Goal: Task Accomplishment & Management: Use online tool/utility

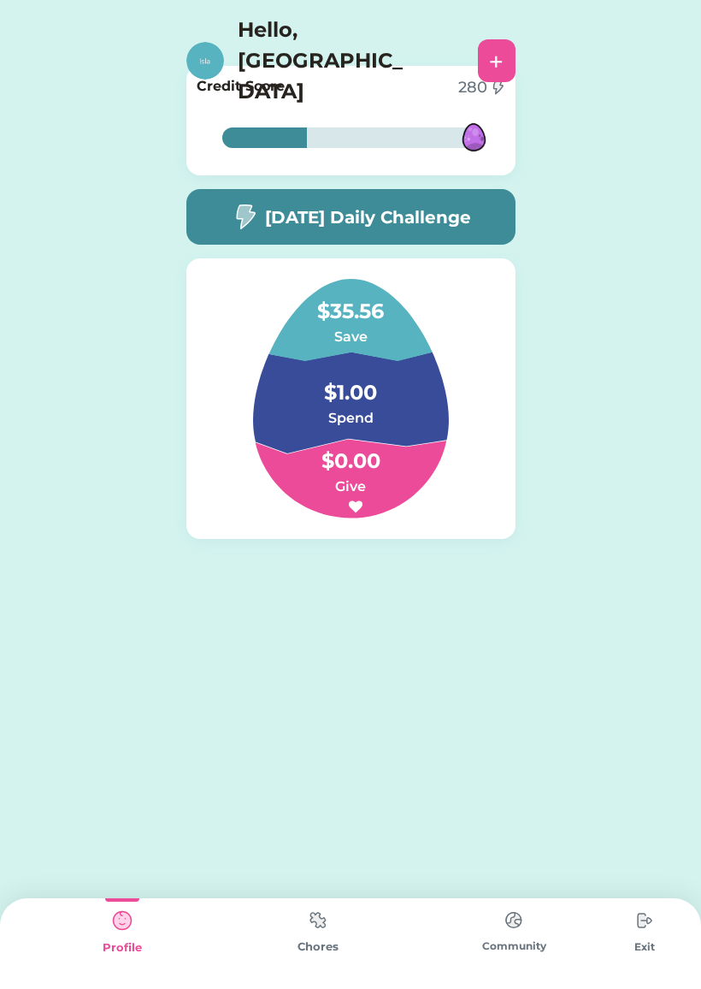
click at [328, 935] on img at bounding box center [318, 919] width 34 height 33
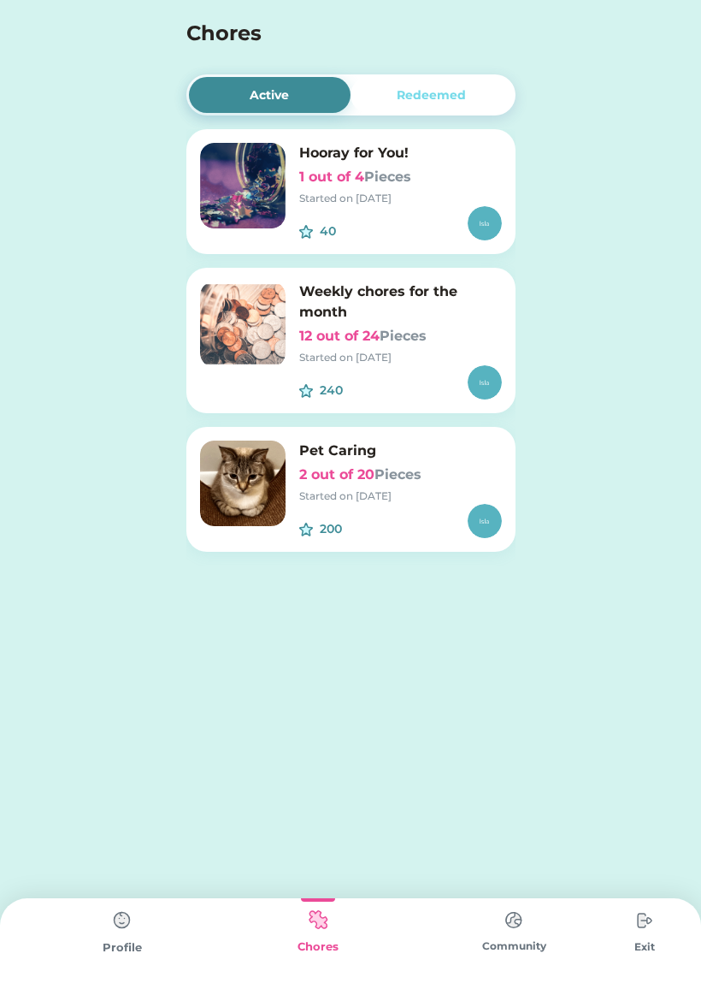
click at [395, 509] on div "200" at bounding box center [400, 521] width 203 height 34
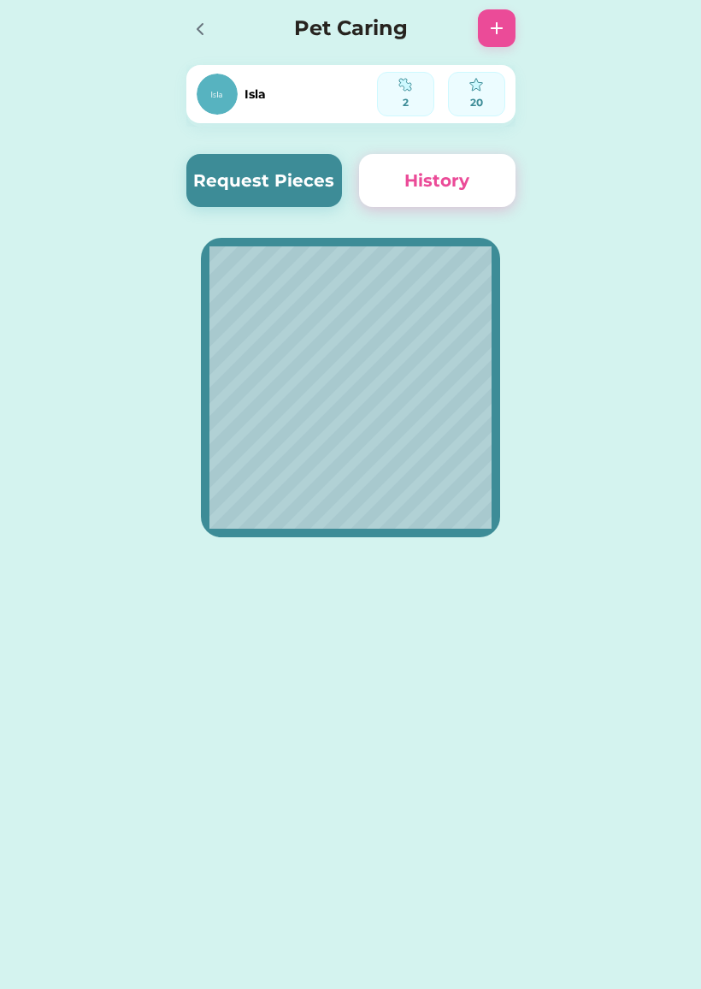
click at [284, 183] on button "Request Pieces" at bounding box center [264, 180] width 157 height 53
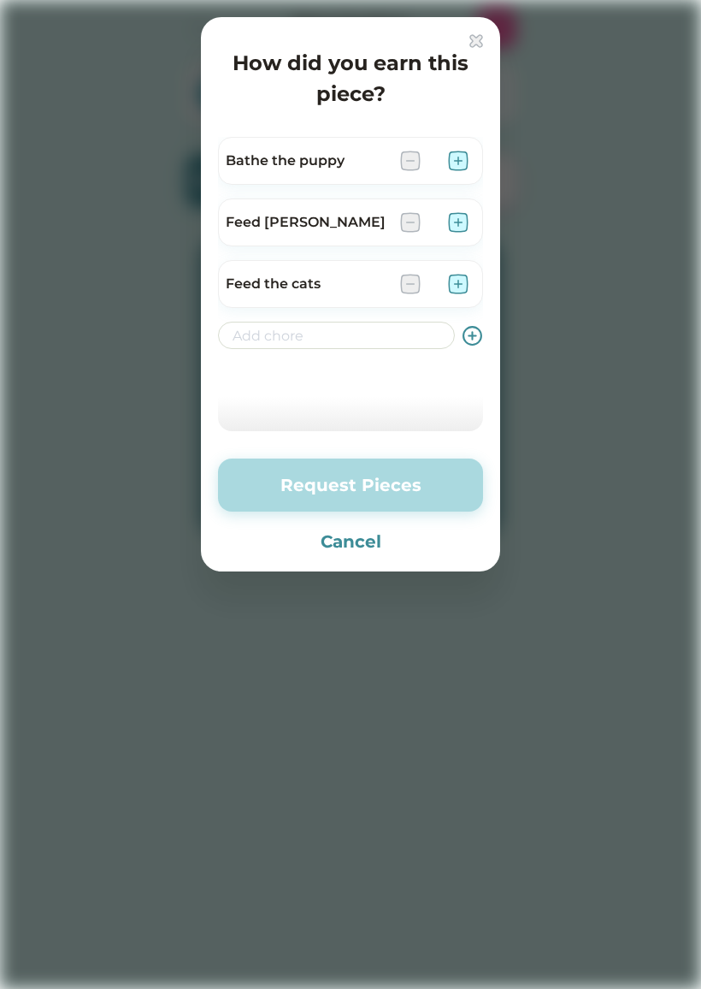
click at [462, 162] on img at bounding box center [458, 161] width 21 height 21
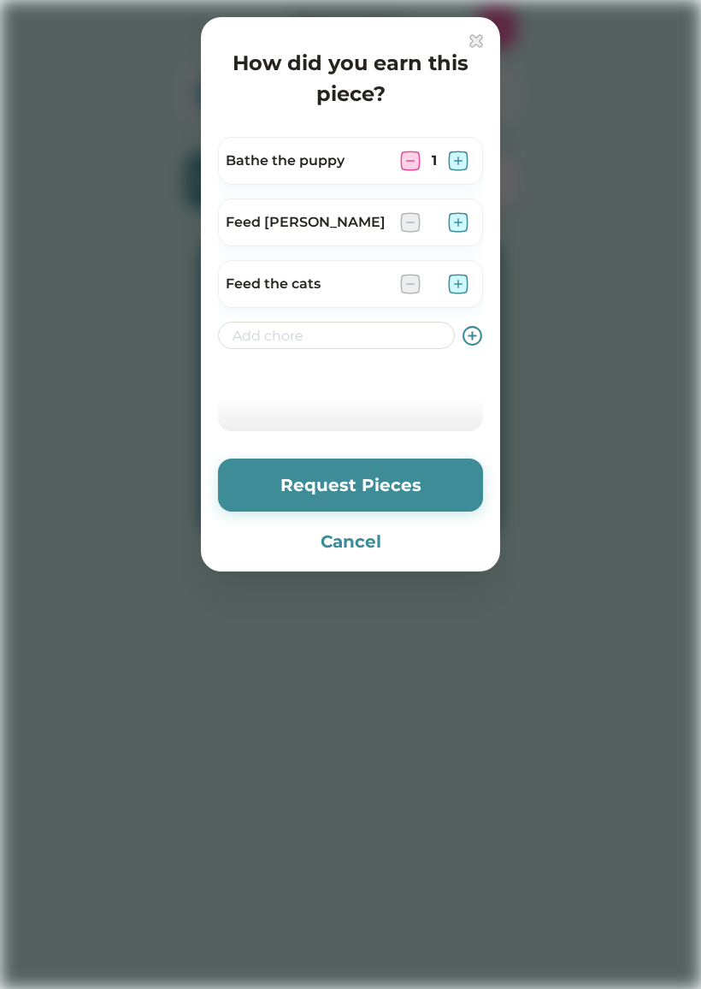
click at [428, 485] on button "Request Pieces" at bounding box center [350, 484] width 265 height 53
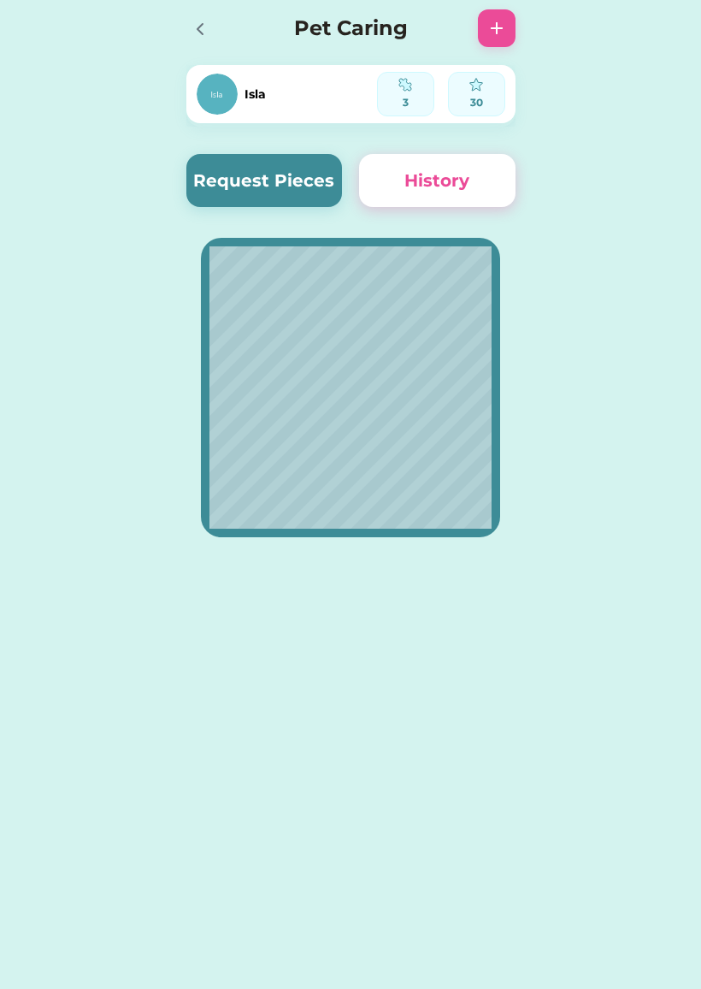
click at [200, 34] on icon at bounding box center [200, 29] width 21 height 21
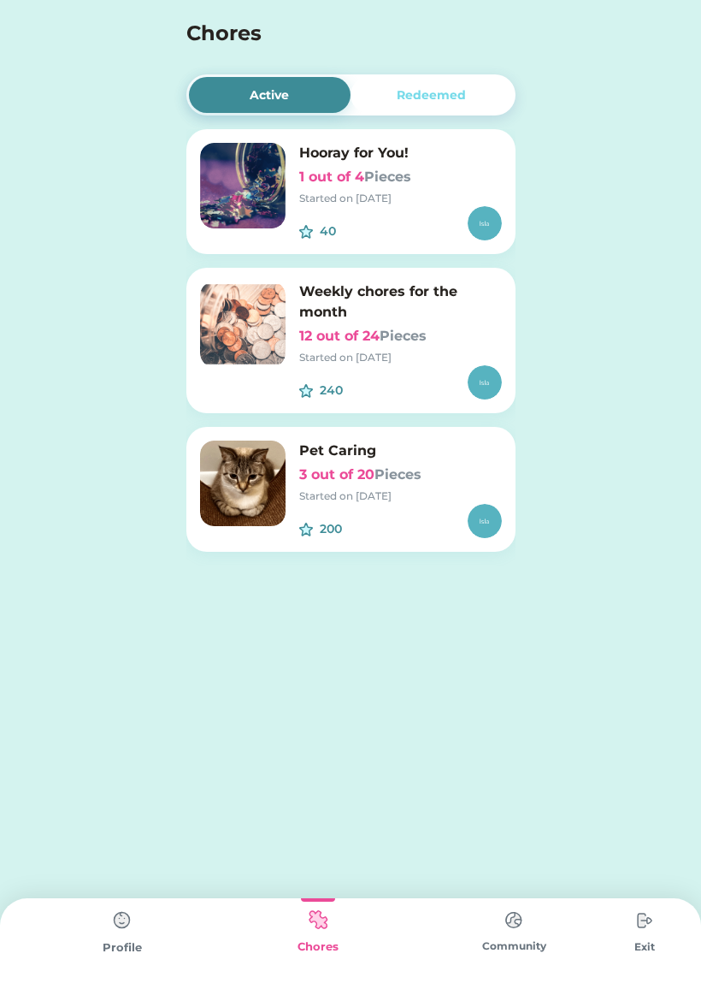
click at [117, 909] on img at bounding box center [122, 920] width 34 height 34
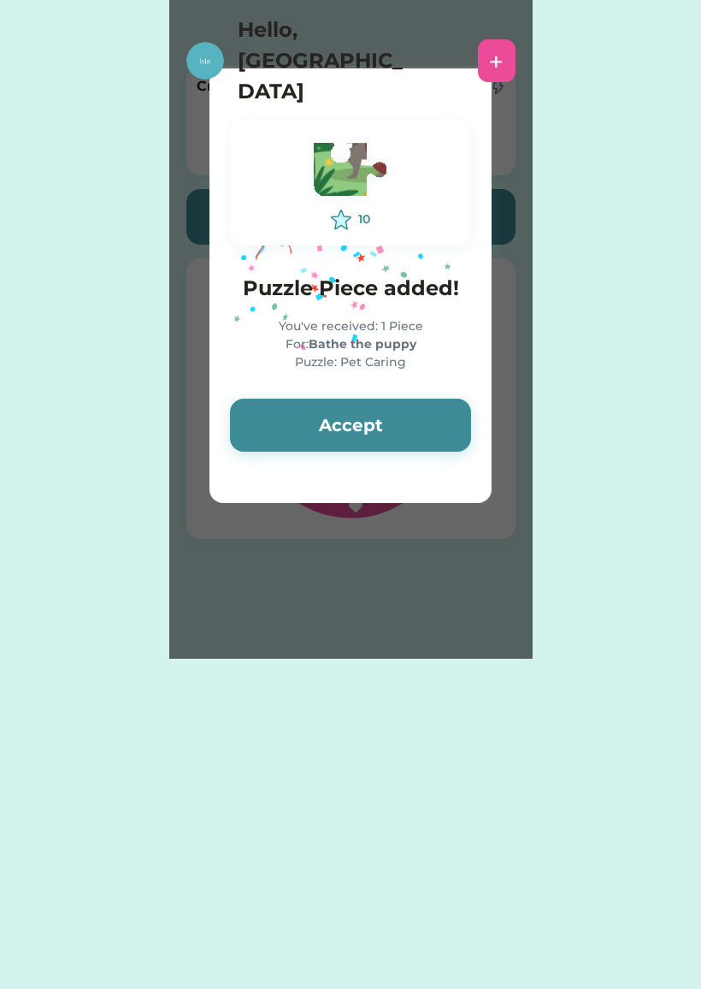
click at [380, 433] on button "Accept" at bounding box center [350, 425] width 241 height 53
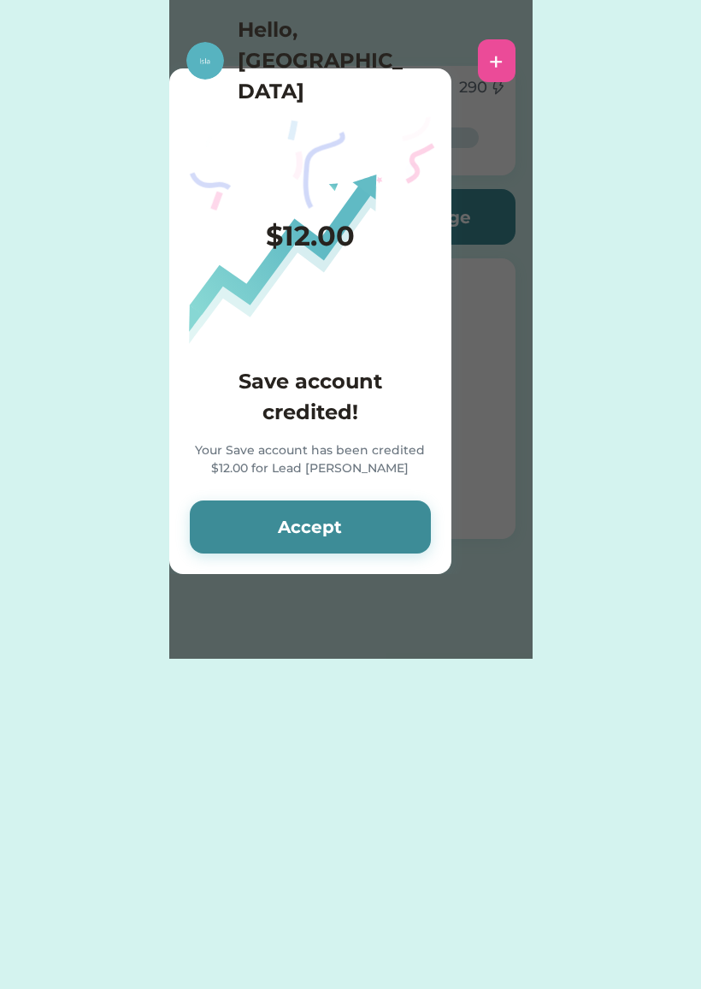
click at [302, 521] on button "Accept" at bounding box center [310, 526] width 241 height 53
